Goal: Book appointment/travel/reservation

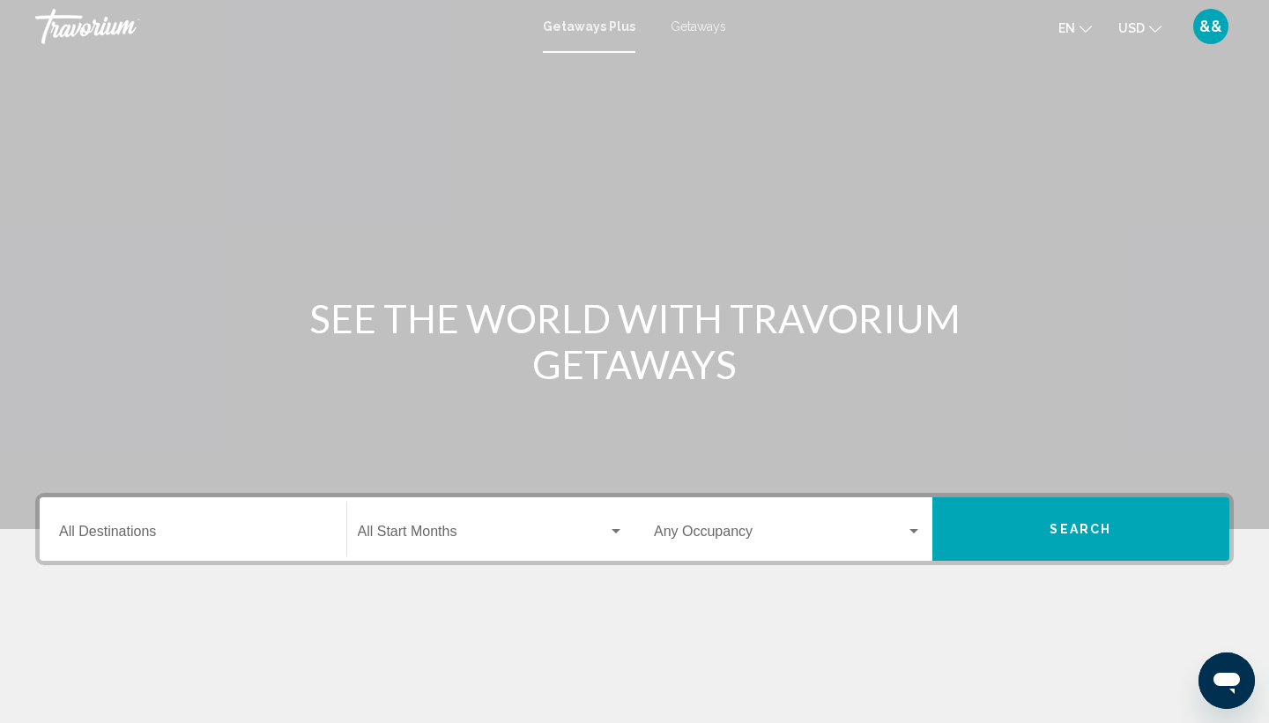
click at [1086, 30] on icon "Change language" at bounding box center [1086, 29] width 12 height 12
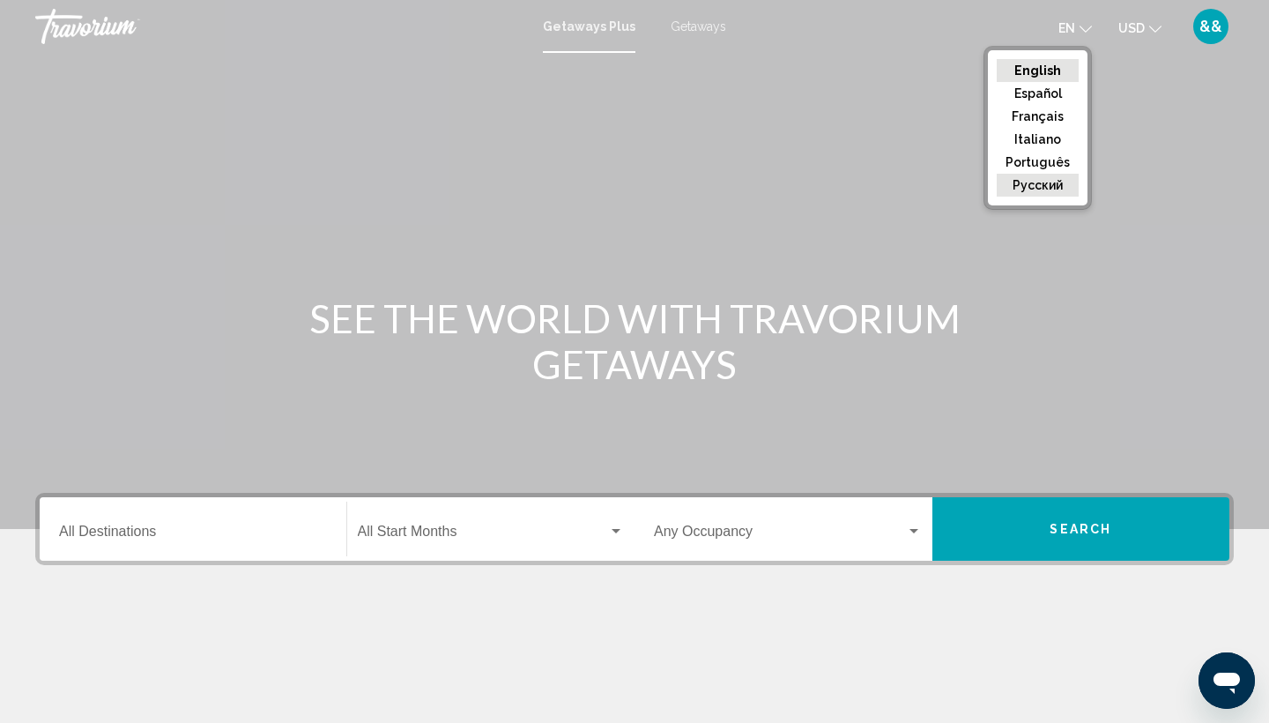
click at [1049, 182] on button "русский" at bounding box center [1038, 185] width 82 height 23
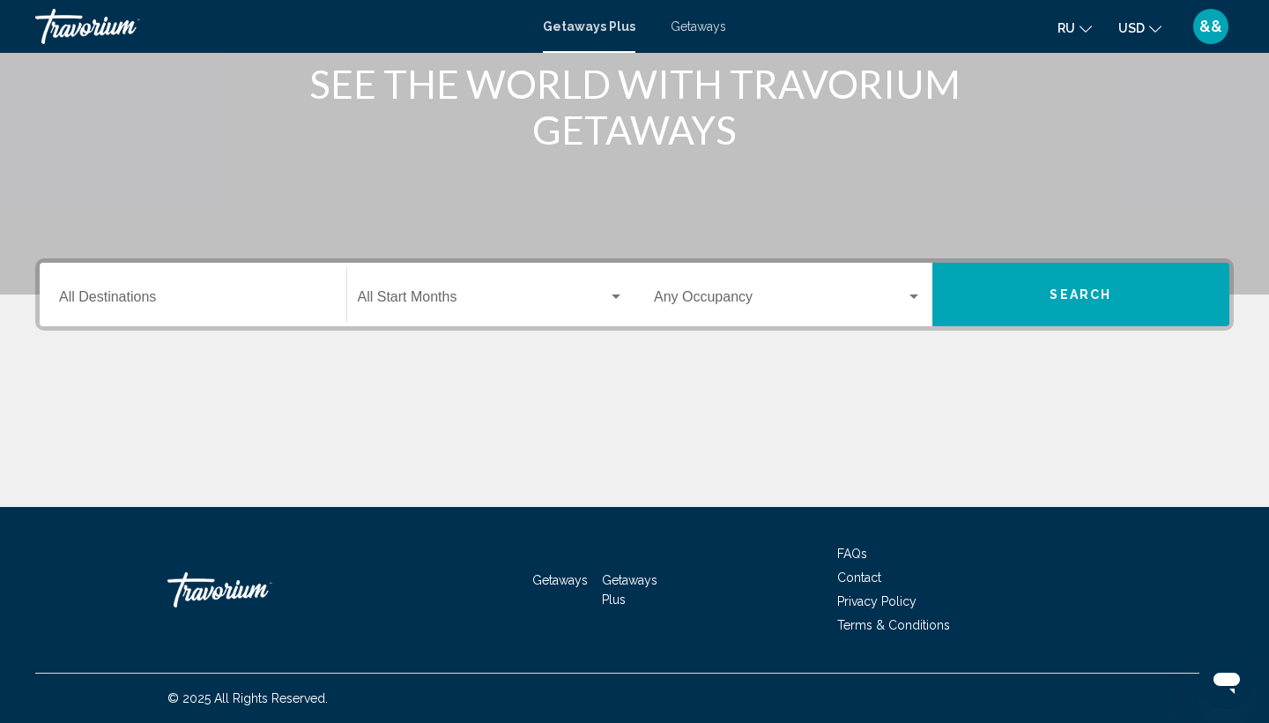
scroll to position [234, 0]
click at [207, 310] on div "Destination All Destinations" at bounding box center [193, 295] width 268 height 56
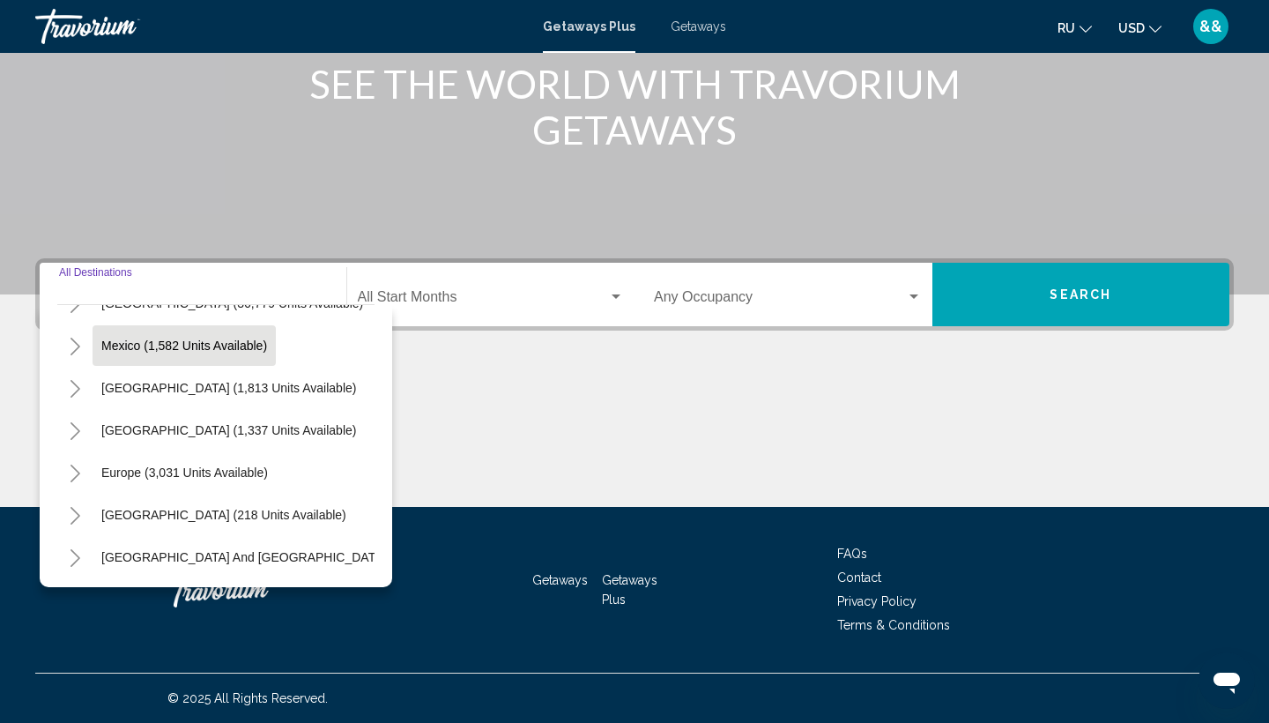
scroll to position [89, 0]
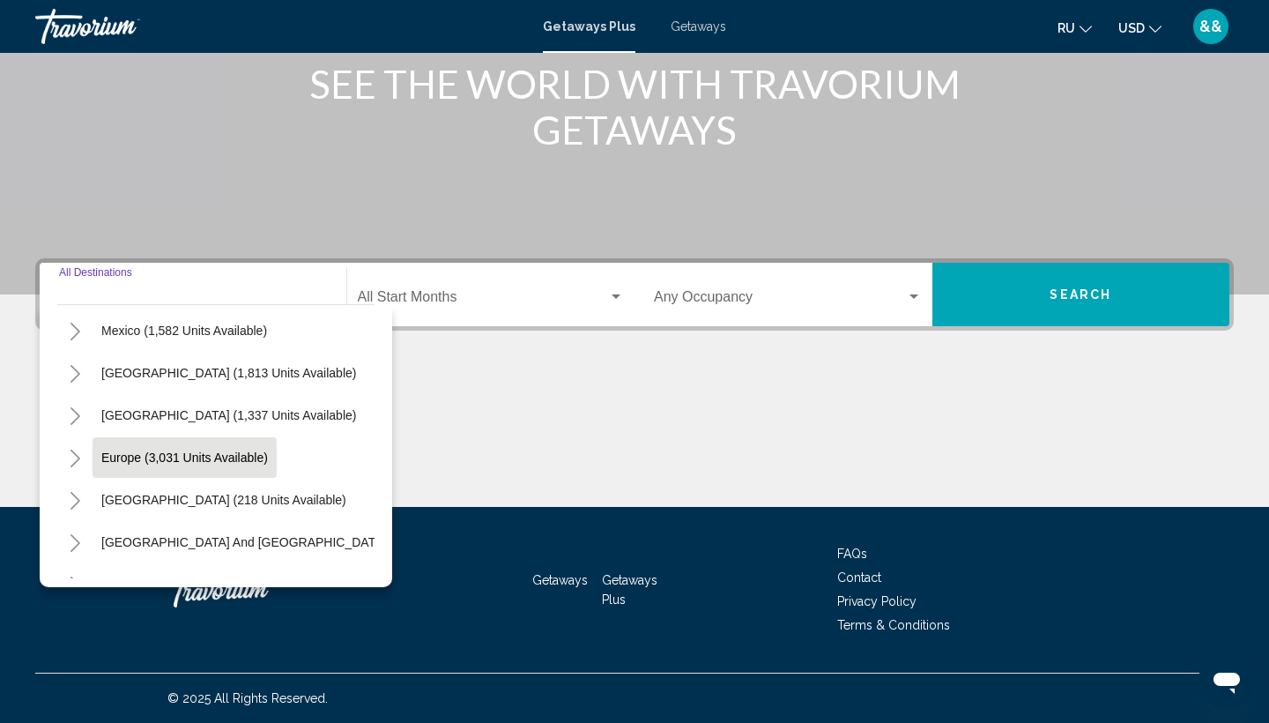
click at [219, 458] on span "Europe (3,031 units available)" at bounding box center [184, 457] width 167 height 14
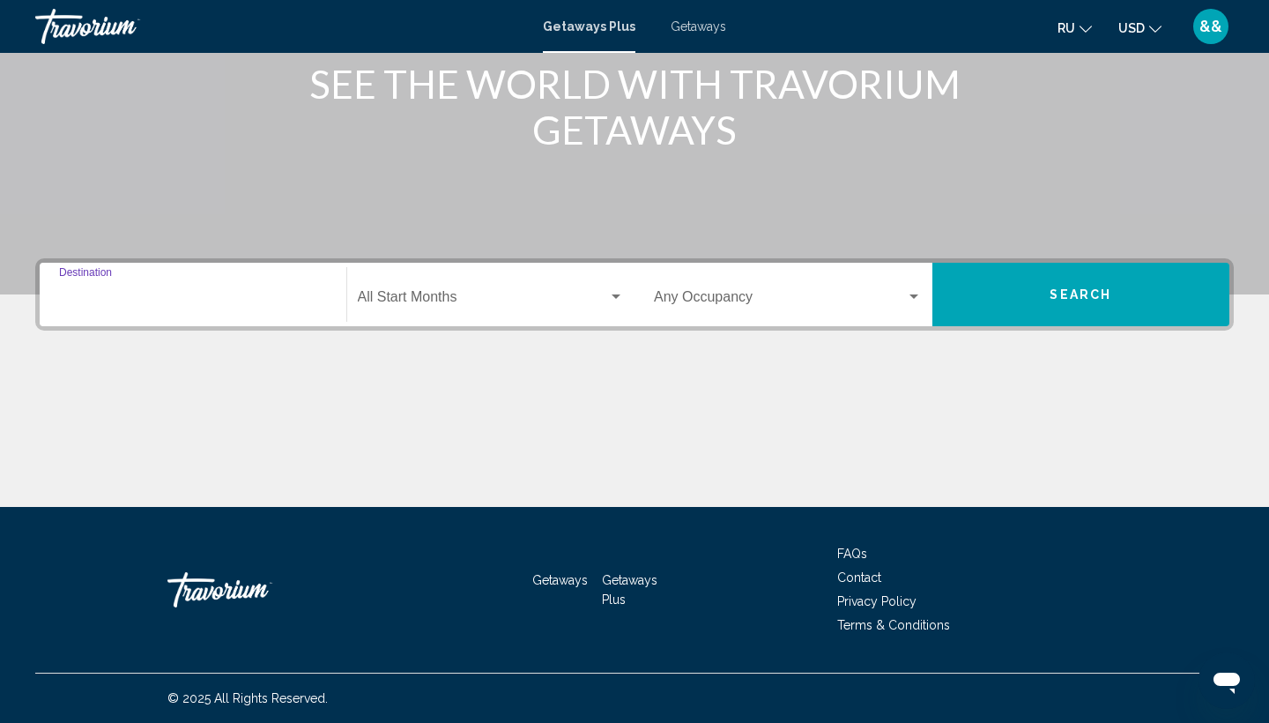
type input "**********"
click at [615, 298] on div "Search widget" at bounding box center [616, 296] width 9 height 4
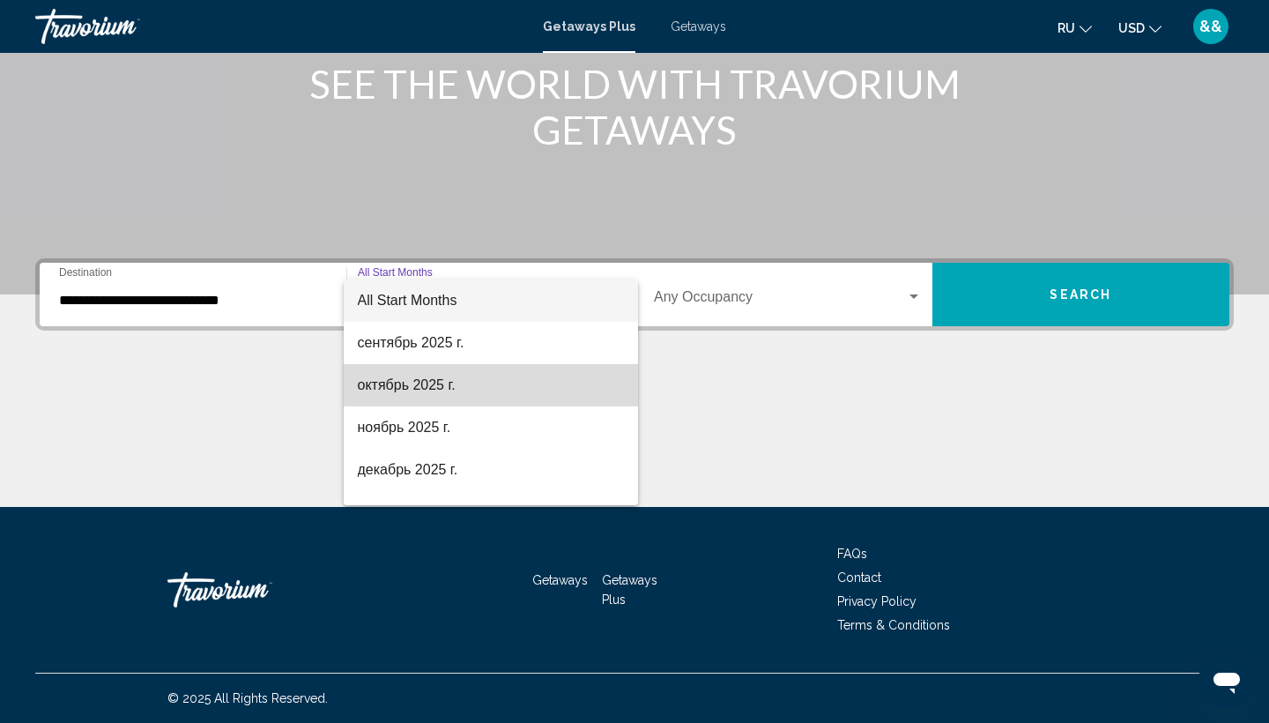
click at [484, 386] on span "октябрь 2025 г." at bounding box center [491, 385] width 267 height 42
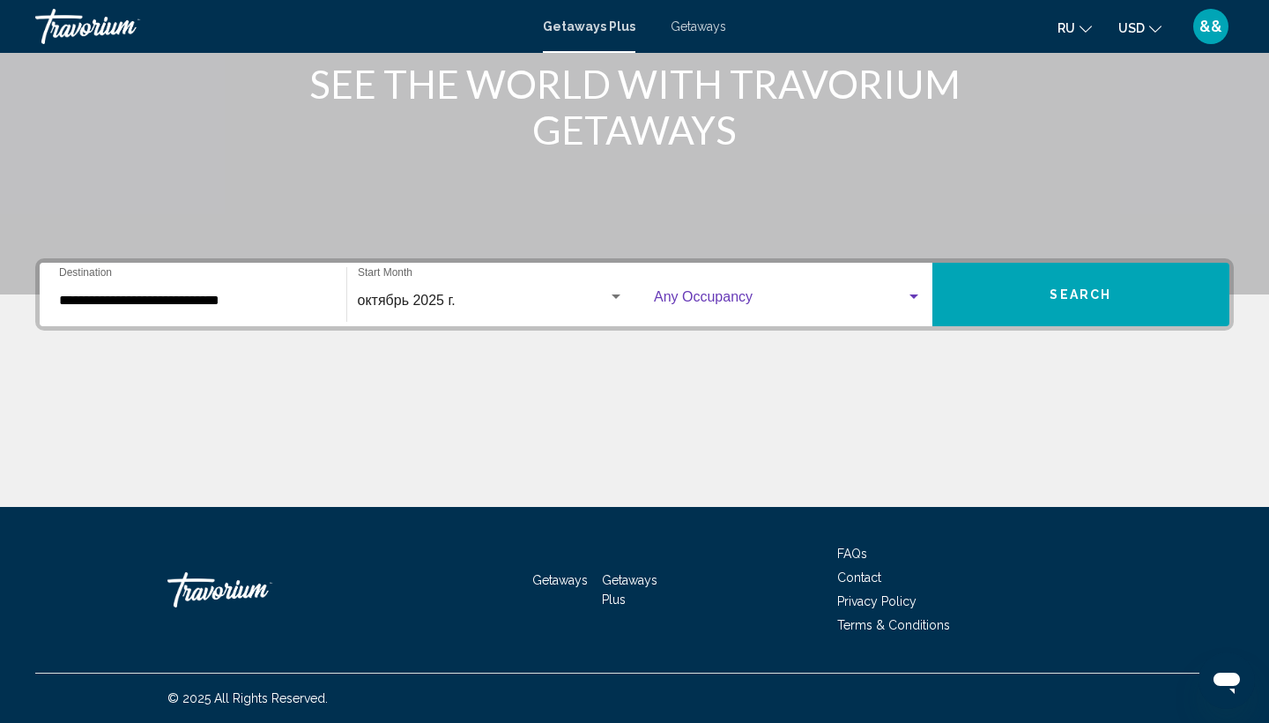
click at [917, 300] on div "Search widget" at bounding box center [914, 297] width 16 height 14
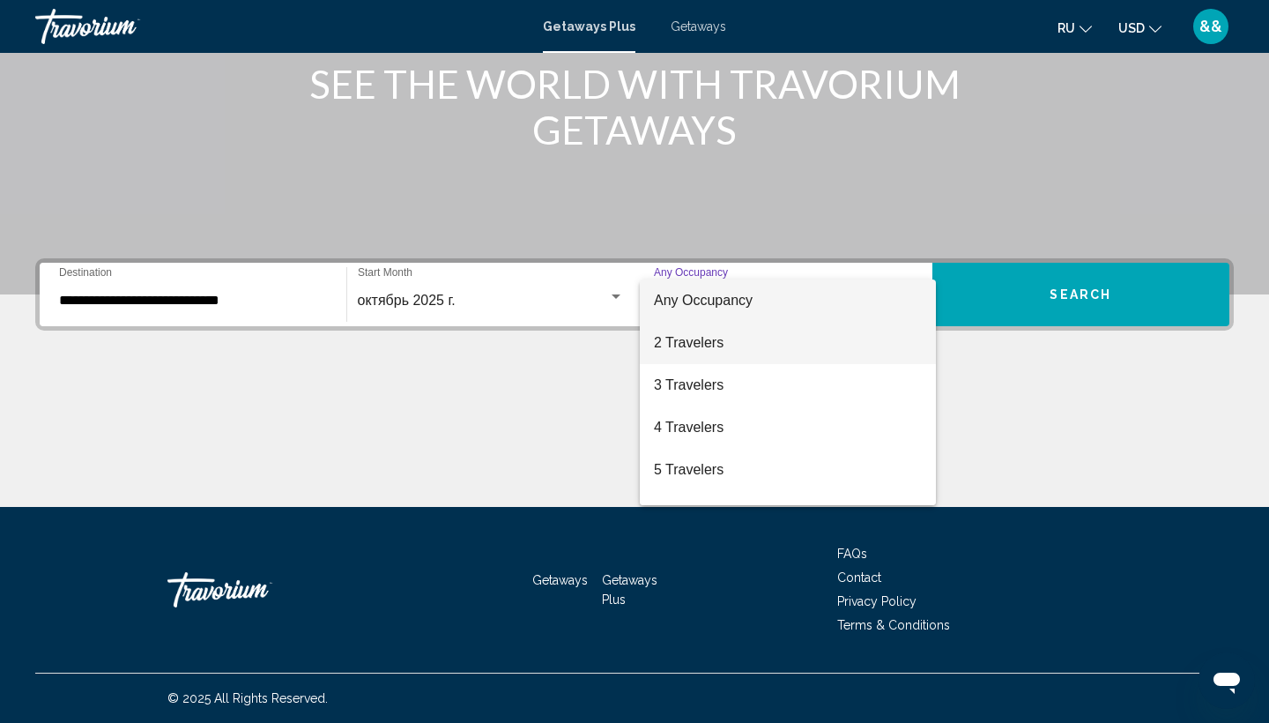
click at [738, 351] on span "2 Travelers" at bounding box center [788, 343] width 268 height 42
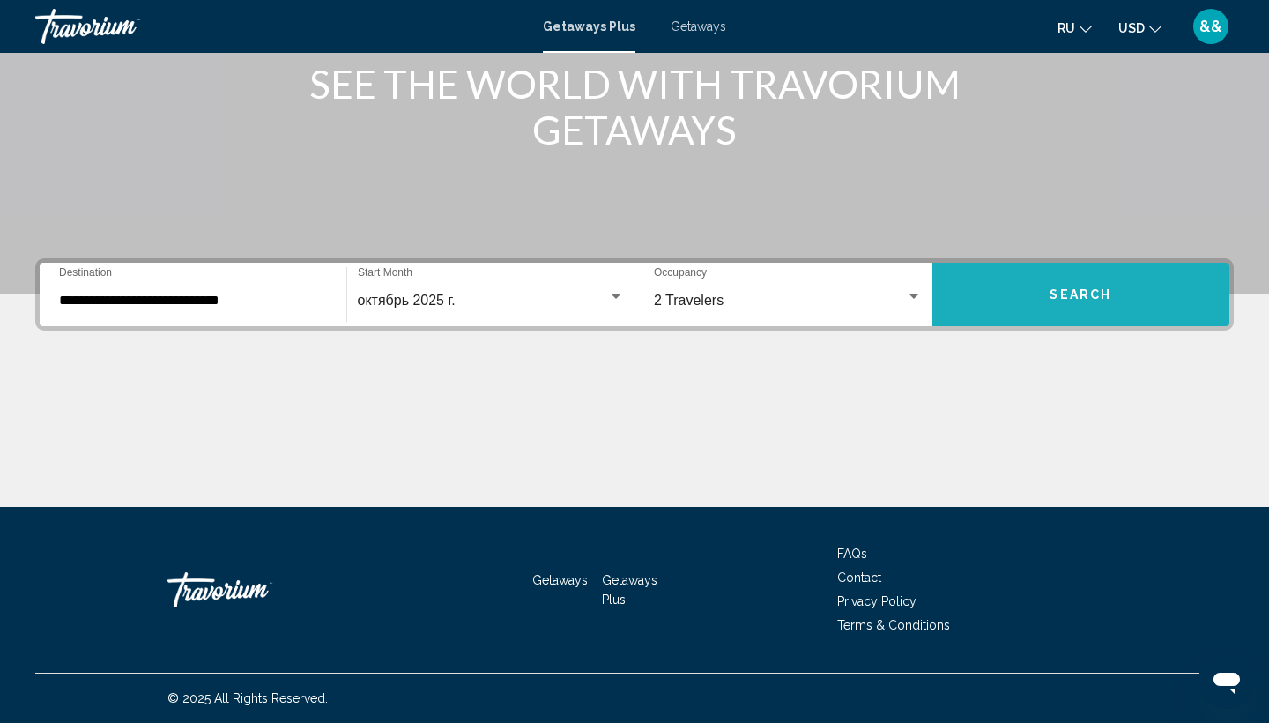
click at [1080, 288] on span "Search" at bounding box center [1081, 295] width 62 height 14
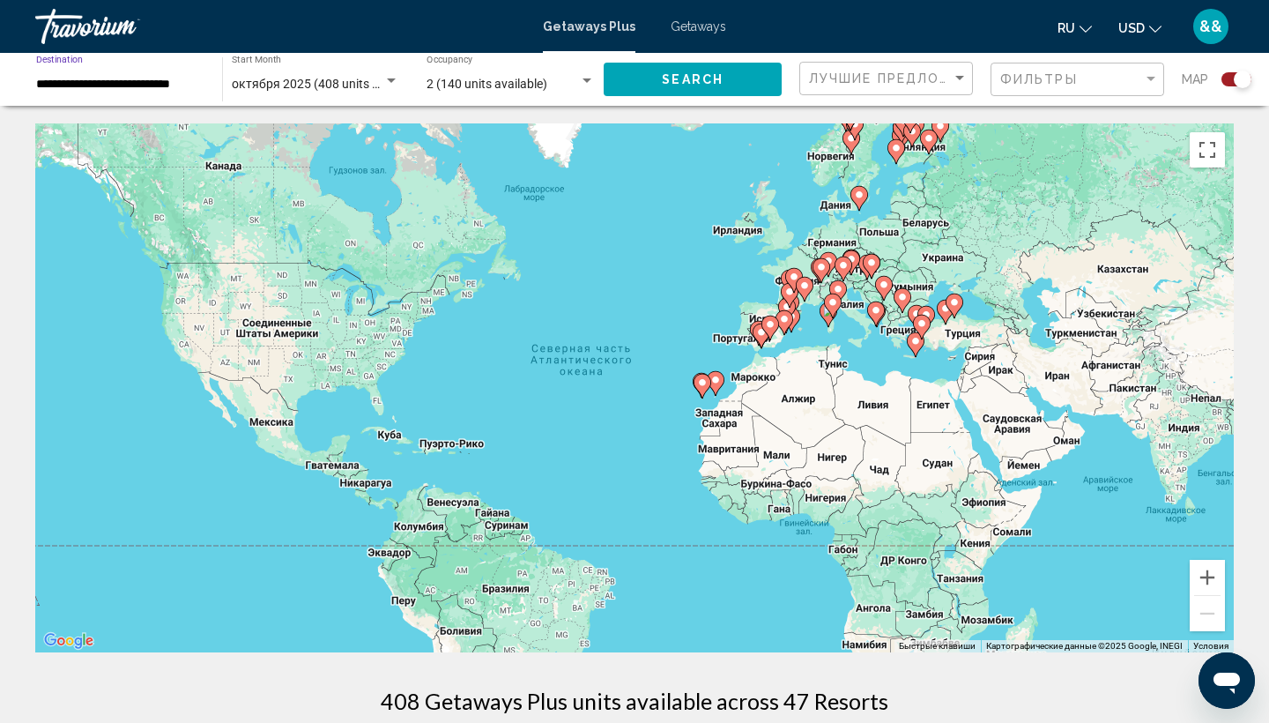
click at [190, 82] on input "**********" at bounding box center [120, 85] width 168 height 14
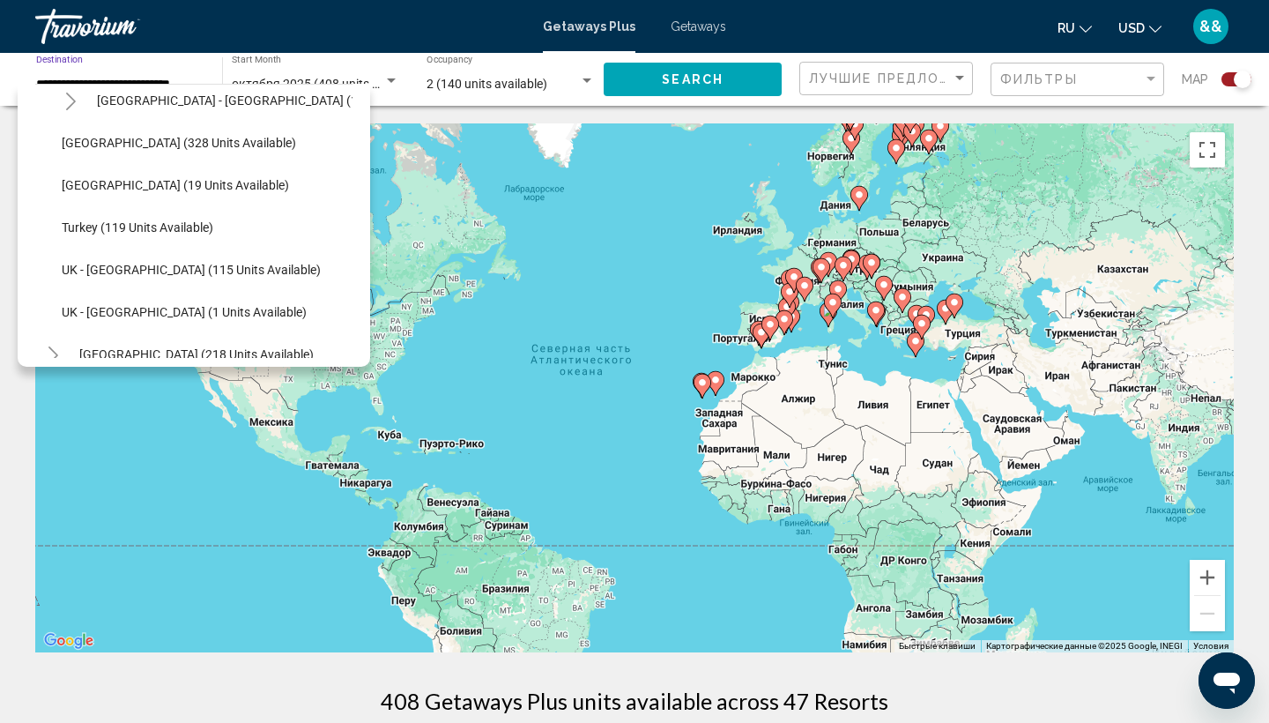
scroll to position [827, 0]
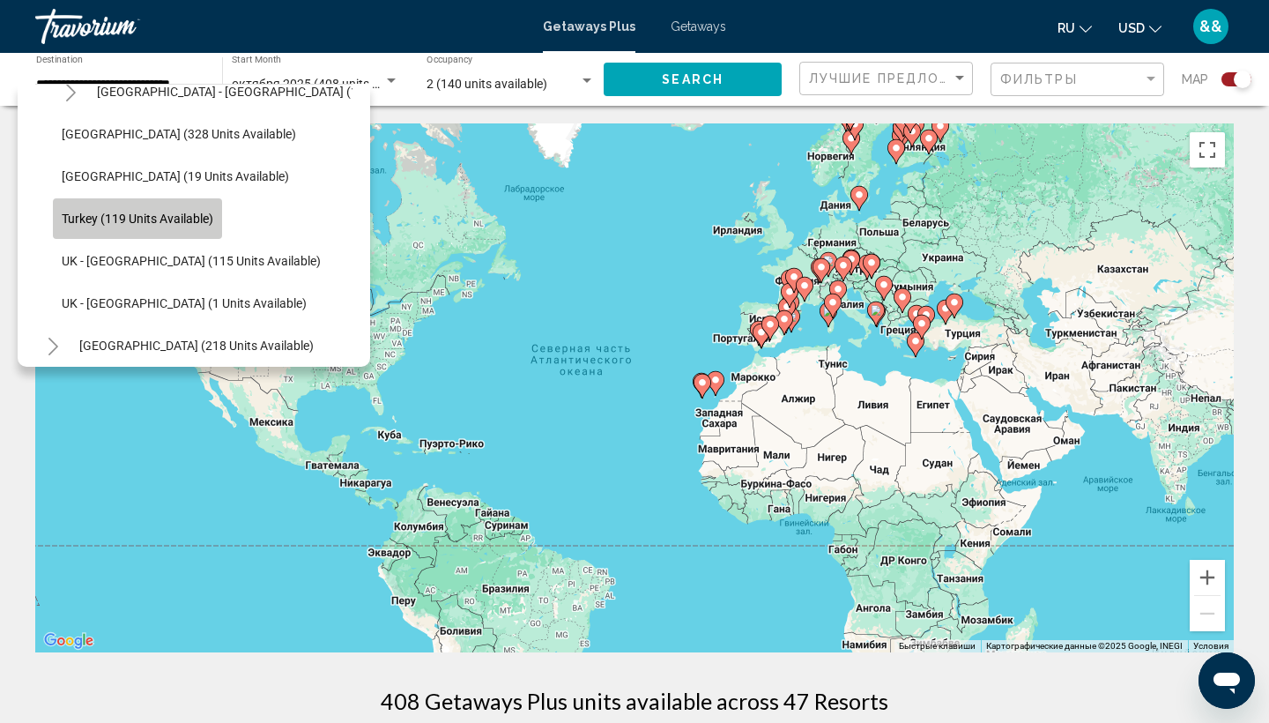
click at [185, 222] on span "Turkey (119 units available)" at bounding box center [138, 219] width 152 height 14
type input "**********"
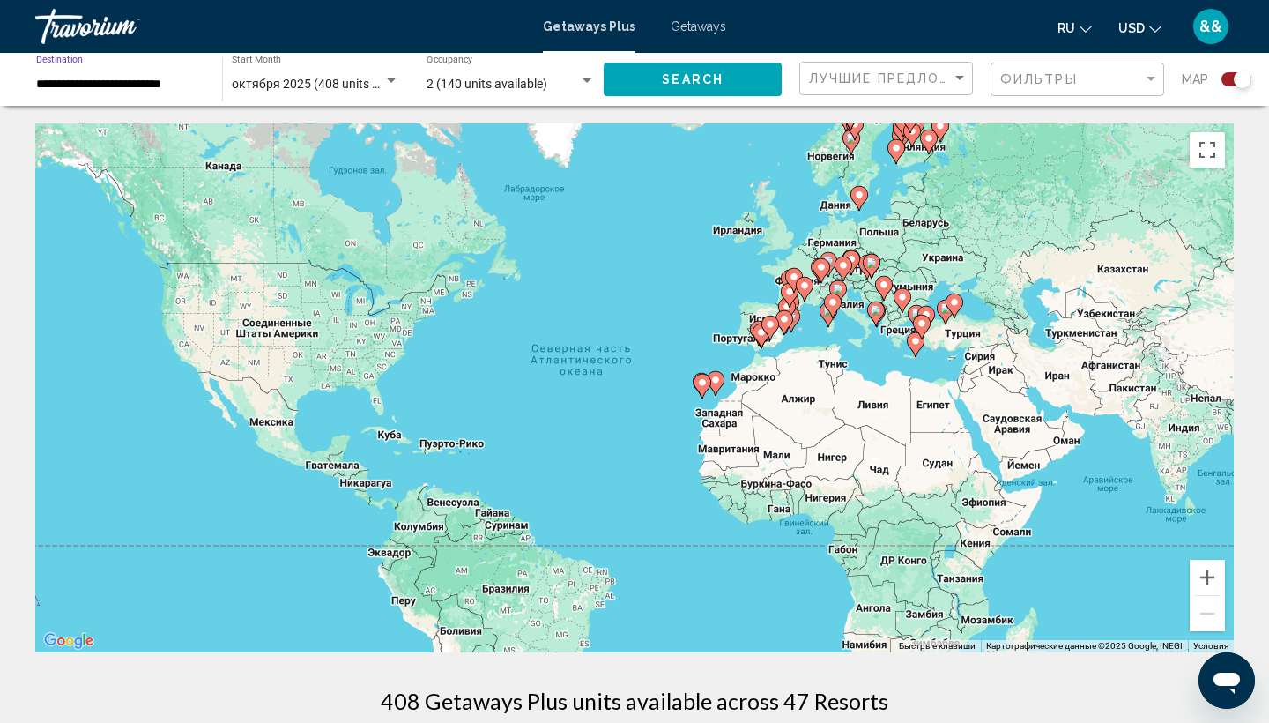
click at [716, 78] on span "Search" at bounding box center [693, 80] width 62 height 14
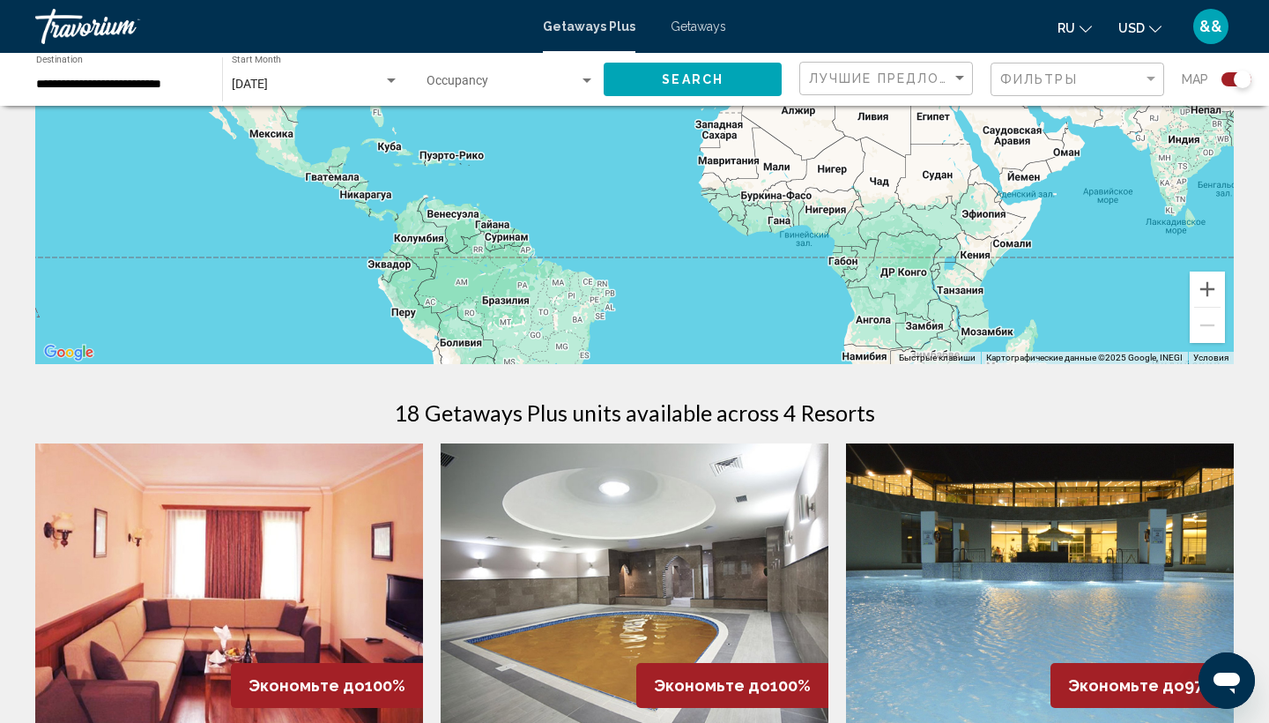
scroll to position [219, 0]
